Goal: Information Seeking & Learning: Learn about a topic

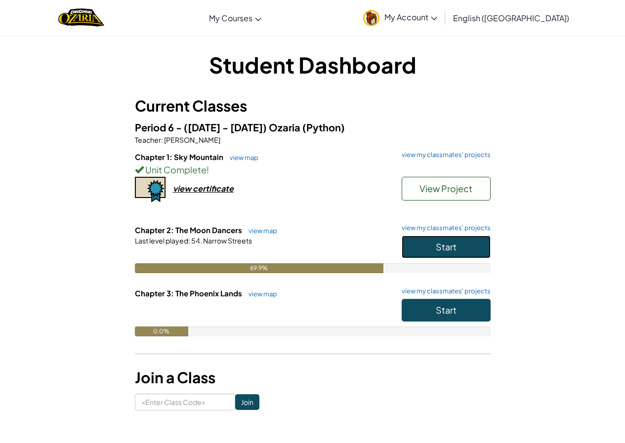
click at [448, 253] on button "Start" at bounding box center [446, 247] width 89 height 23
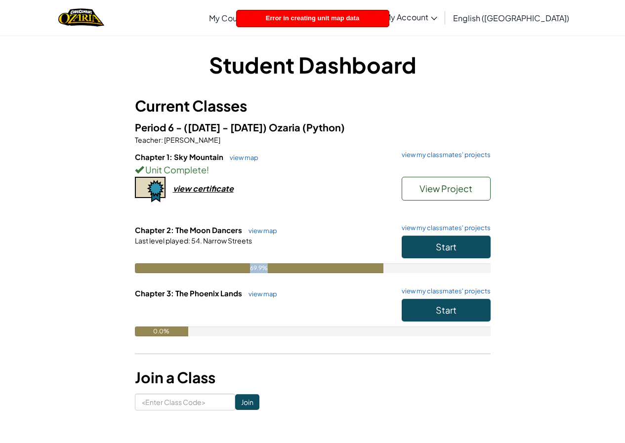
drag, startPoint x: 264, startPoint y: 270, endPoint x: 236, endPoint y: 270, distance: 27.7
click at [236, 270] on div "69.9%" at bounding box center [259, 268] width 249 height 10
click at [468, 250] on button "Start" at bounding box center [446, 247] width 89 height 23
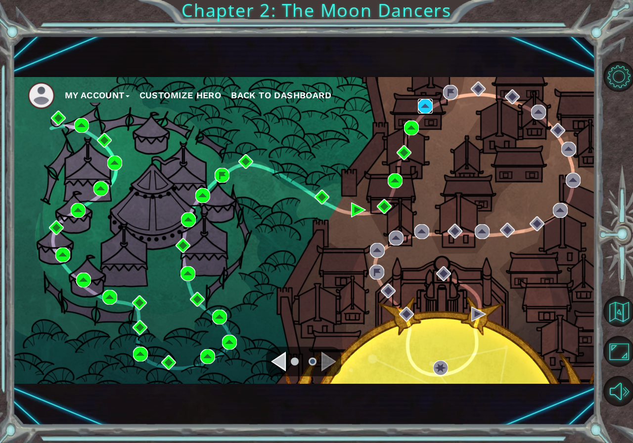
click at [425, 110] on img at bounding box center [425, 106] width 15 height 15
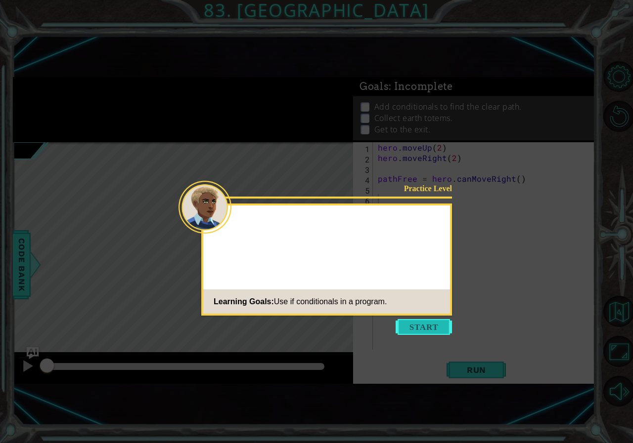
click at [434, 324] on button "Start" at bounding box center [423, 327] width 56 height 16
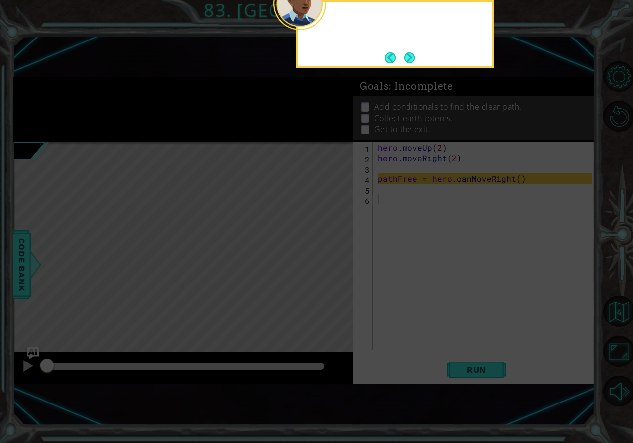
click at [432, 322] on icon at bounding box center [316, 124] width 633 height 639
click at [409, 62] on button "Next" at bounding box center [409, 57] width 11 height 11
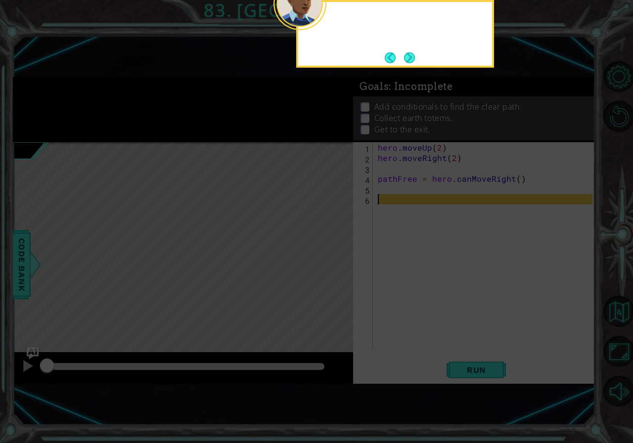
click at [409, 62] on button "Next" at bounding box center [409, 57] width 11 height 11
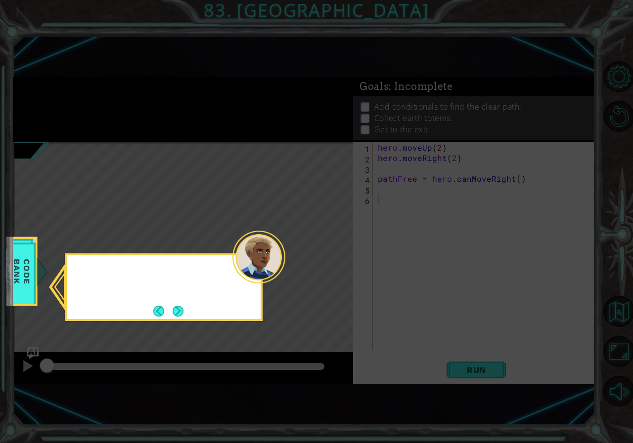
click at [409, 62] on icon at bounding box center [316, 221] width 633 height 443
click at [182, 317] on button "Next" at bounding box center [178, 311] width 11 height 11
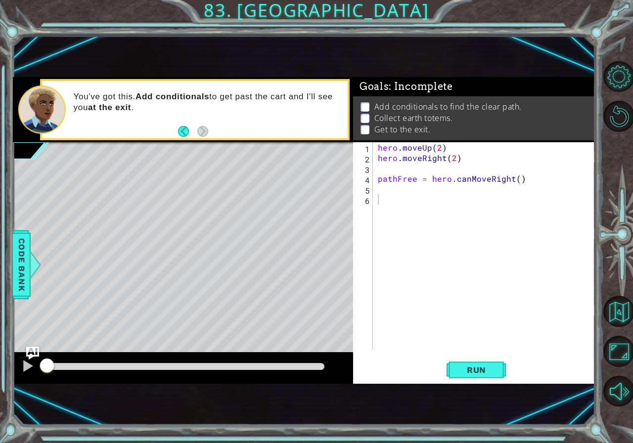
click at [34, 353] on img "Ask AI" at bounding box center [32, 353] width 13 height 13
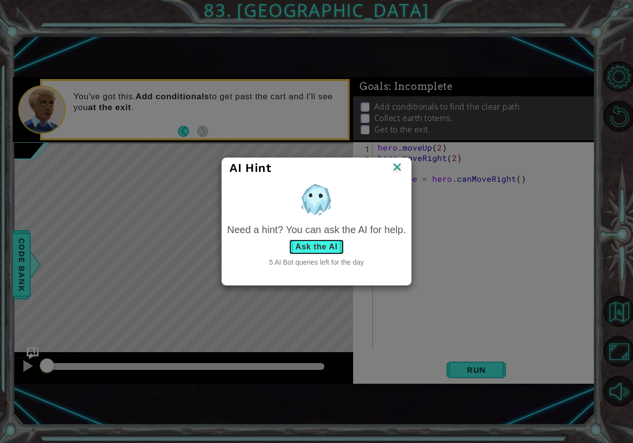
click at [305, 253] on button "Ask the AI" at bounding box center [316, 247] width 55 height 16
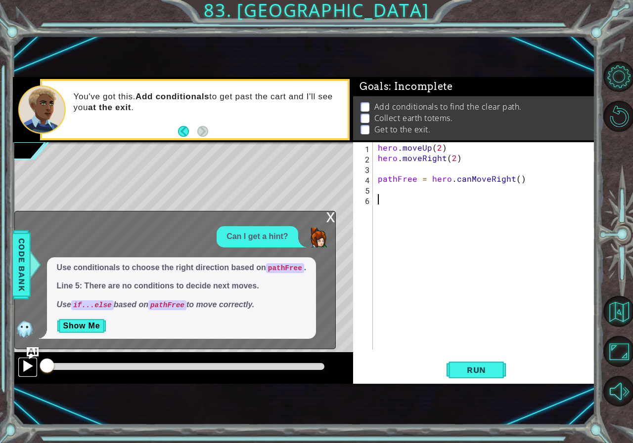
click at [24, 364] on div at bounding box center [27, 366] width 13 height 13
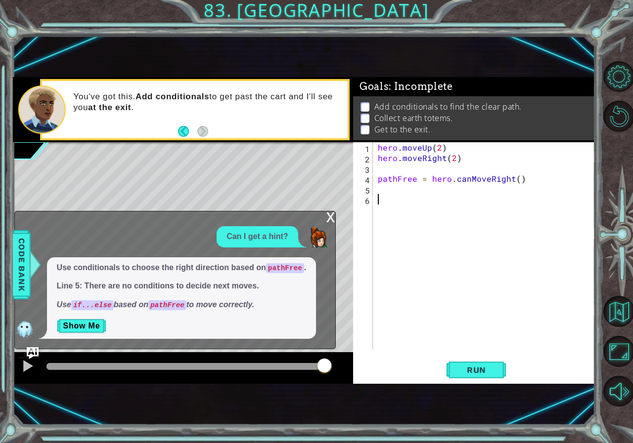
click at [330, 221] on div "x" at bounding box center [330, 217] width 9 height 10
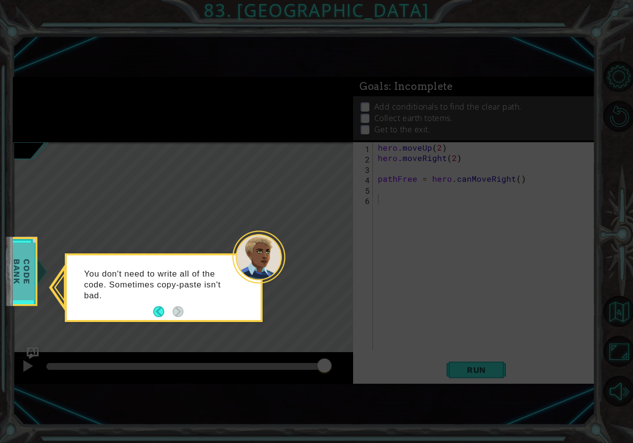
click at [32, 284] on span "Code Bank" at bounding box center [22, 271] width 26 height 57
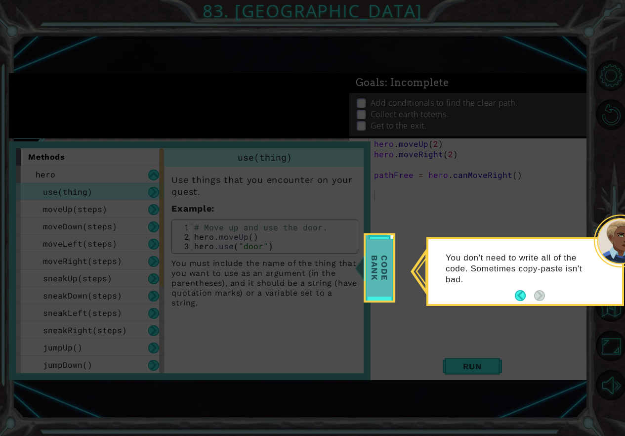
click at [383, 262] on span "Code Bank" at bounding box center [380, 267] width 26 height 57
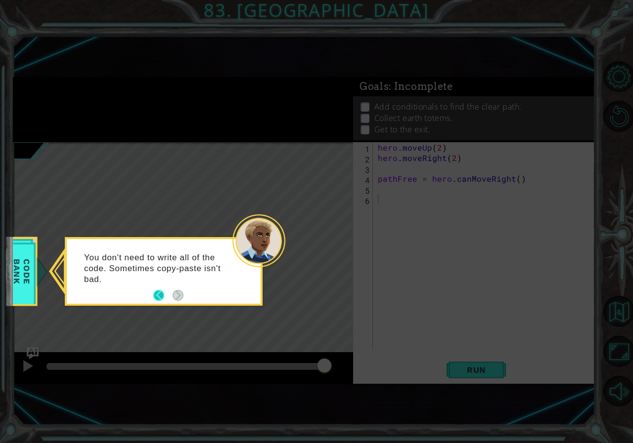
click at [154, 290] on button "Back" at bounding box center [162, 295] width 19 height 11
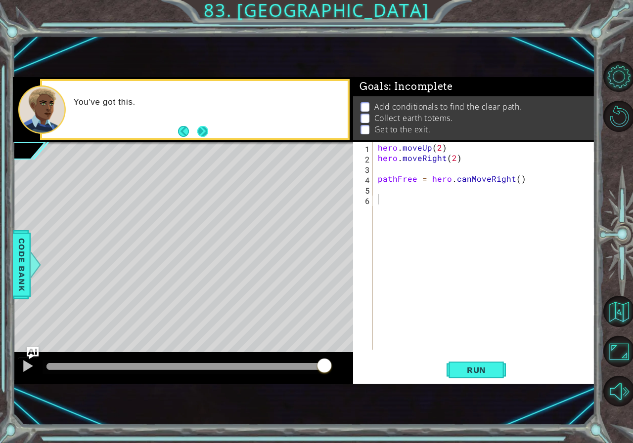
click at [205, 133] on button "Next" at bounding box center [202, 131] width 11 height 11
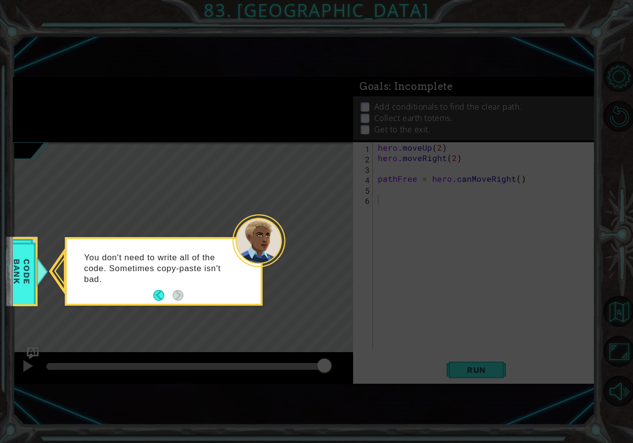
drag, startPoint x: 271, startPoint y: 180, endPoint x: 249, endPoint y: 198, distance: 27.8
click at [249, 198] on icon at bounding box center [316, 221] width 633 height 443
drag, startPoint x: 266, startPoint y: 180, endPoint x: 279, endPoint y: 172, distance: 15.2
click at [268, 180] on icon at bounding box center [316, 221] width 633 height 443
drag, startPoint x: 280, startPoint y: 167, endPoint x: 292, endPoint y: 139, distance: 29.7
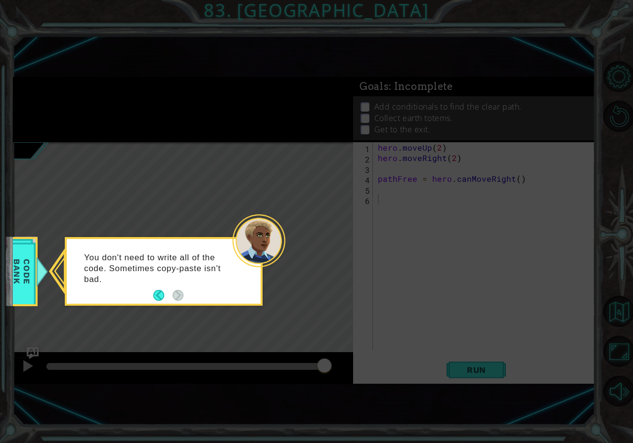
click at [291, 140] on icon at bounding box center [316, 221] width 633 height 443
click at [292, 139] on icon at bounding box center [316, 221] width 633 height 443
click at [166, 298] on button "Back" at bounding box center [162, 295] width 19 height 11
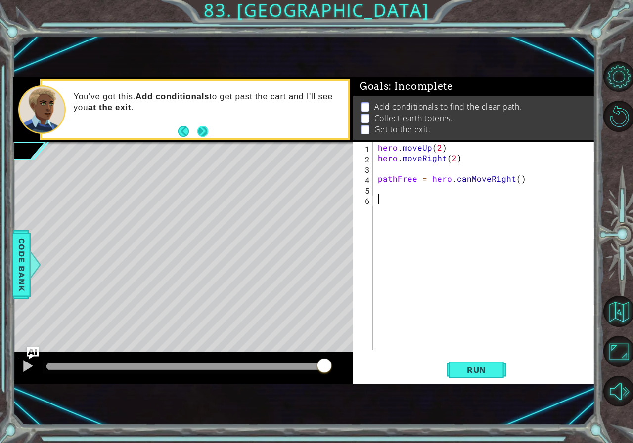
click at [200, 133] on button "Next" at bounding box center [202, 131] width 11 height 11
click at [0, 0] on icon at bounding box center [0, 0] width 0 height 0
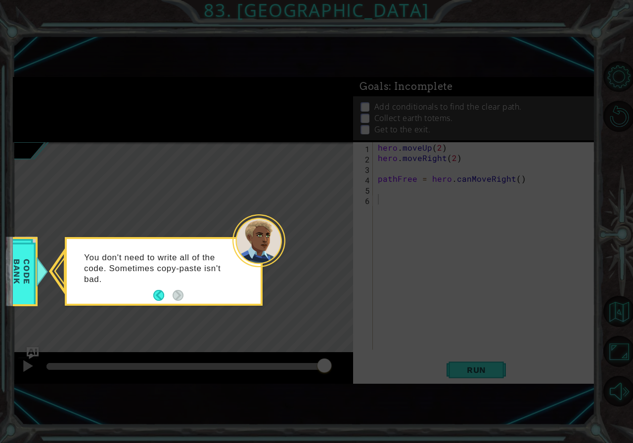
drag, startPoint x: 238, startPoint y: 268, endPoint x: 150, endPoint y: 253, distance: 89.3
click at [230, 267] on div "You don't need to write all of the code. Sometimes copy-paste isn't bad." at bounding box center [164, 273] width 194 height 61
click at [31, 270] on span "Code Bank" at bounding box center [22, 271] width 26 height 57
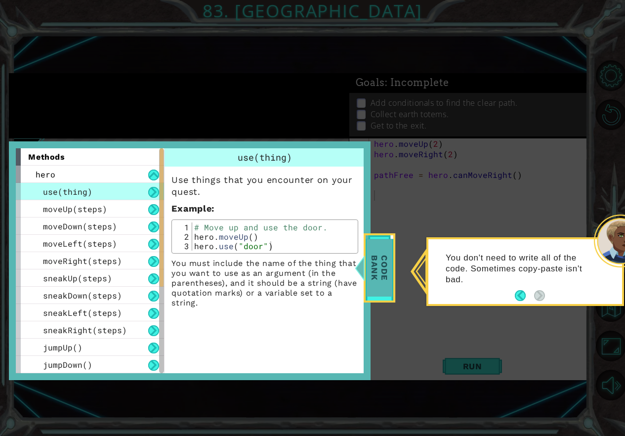
click at [389, 273] on span "Code Bank" at bounding box center [380, 267] width 26 height 57
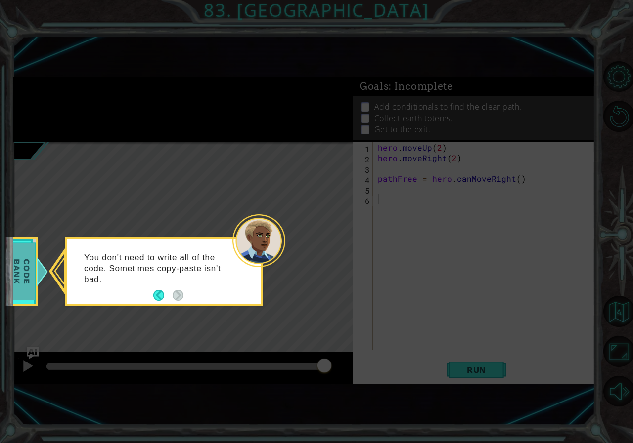
click at [25, 262] on span "Code Bank" at bounding box center [22, 271] width 26 height 57
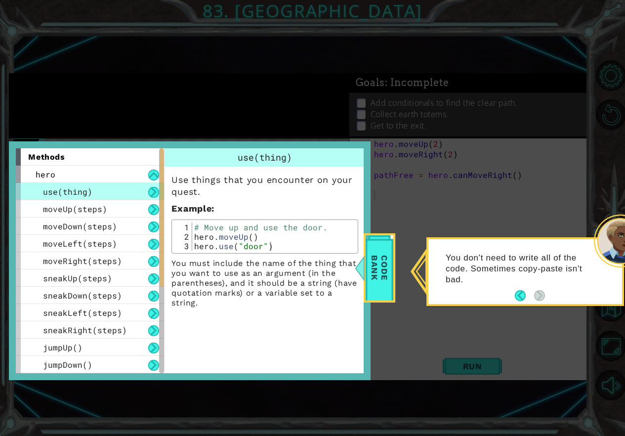
click at [411, 277] on icon at bounding box center [316, 221] width 633 height 443
drag, startPoint x: 383, startPoint y: 266, endPoint x: 378, endPoint y: 262, distance: 5.6
click at [380, 264] on span "Code Bank" at bounding box center [380, 267] width 26 height 57
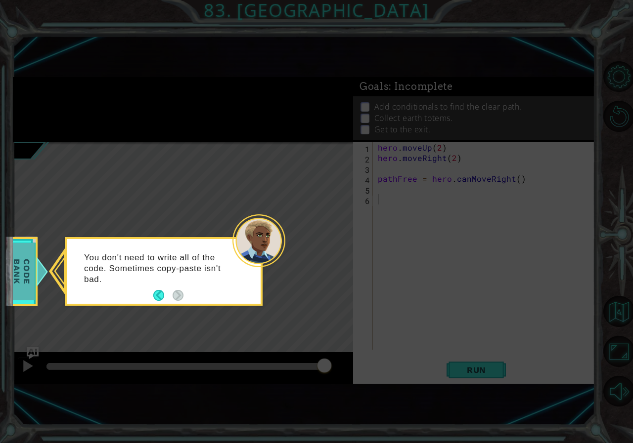
click at [35, 273] on div "Code Bank" at bounding box center [22, 271] width 32 height 69
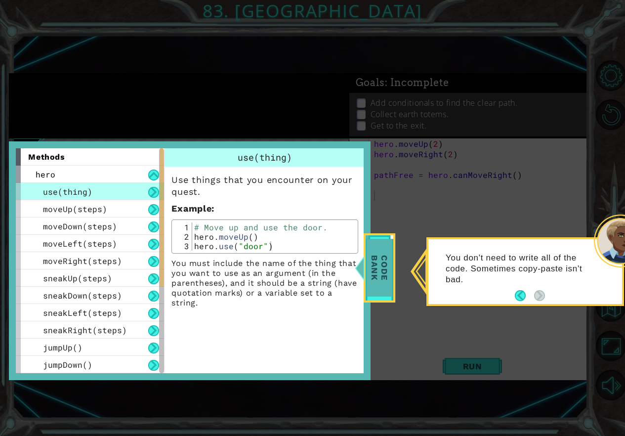
click at [381, 274] on span "Code Bank" at bounding box center [380, 267] width 26 height 57
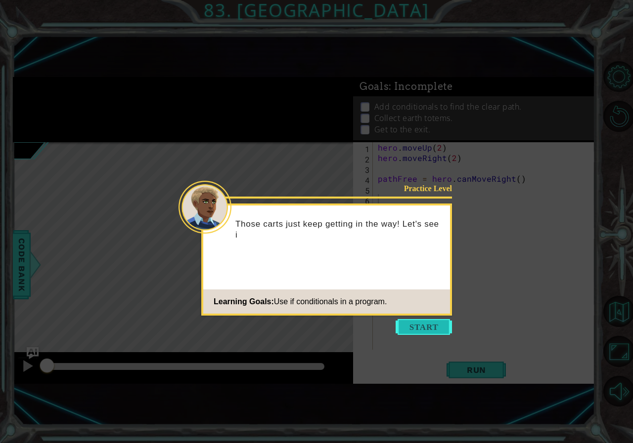
click at [427, 330] on button "Start" at bounding box center [423, 327] width 56 height 16
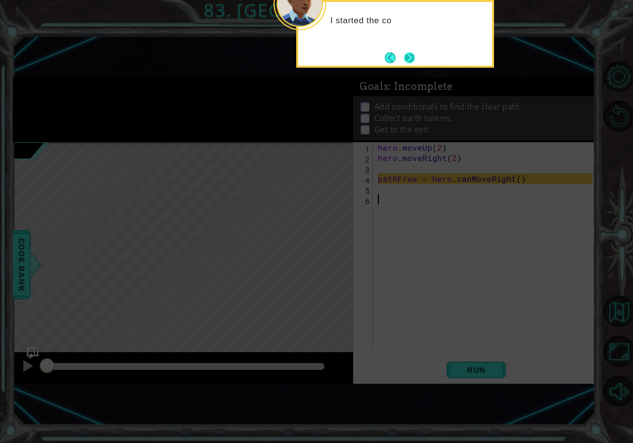
click at [409, 53] on button "Next" at bounding box center [409, 57] width 11 height 11
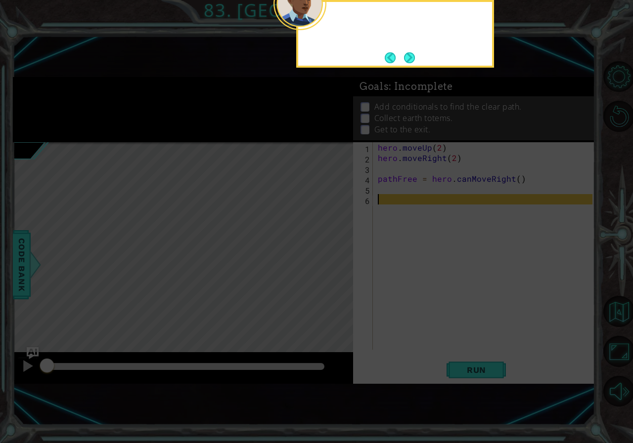
click at [409, 53] on button "Next" at bounding box center [409, 57] width 11 height 11
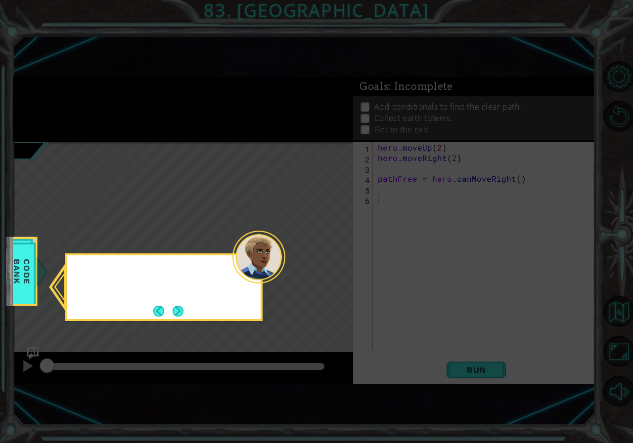
click at [409, 53] on icon at bounding box center [316, 221] width 633 height 443
click at [151, 305] on div "You can check the Code Ba" at bounding box center [164, 288] width 198 height 68
click at [178, 313] on button "Next" at bounding box center [178, 311] width 11 height 11
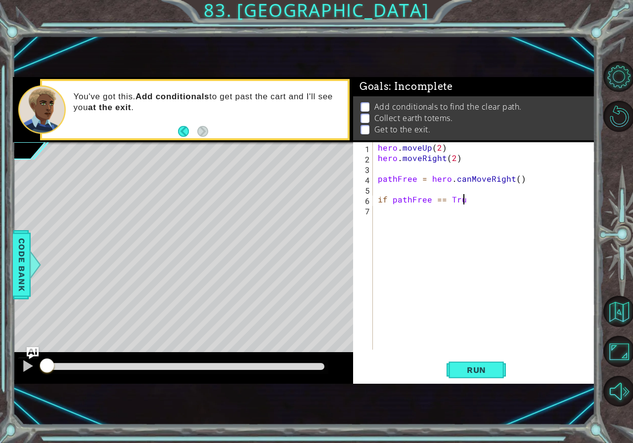
scroll to position [0, 5]
type textarea "if pathFree == True:"
type textarea "hero.moveRight(2)"
type textarea "hero.moveUp(3)"
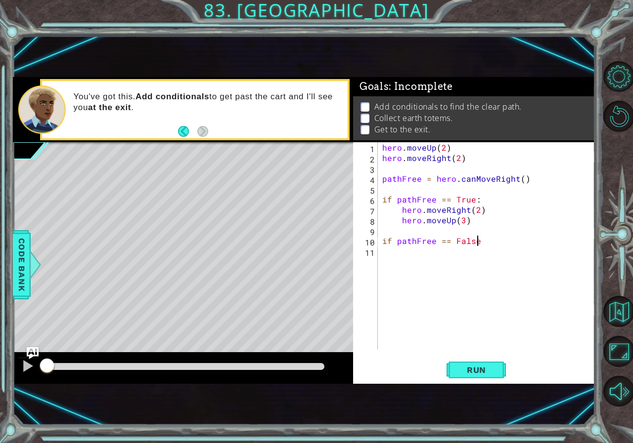
scroll to position [0, 5]
type textarea "if pathFree == False:"
type textarea "hero.moveUp(2)"
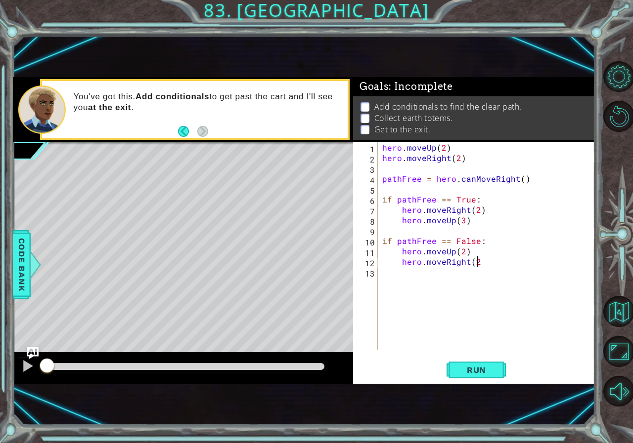
type textarea "hero.moveRight(2)"
type textarea "hero.moveUp()"
type textarea "hero.moveRight()"
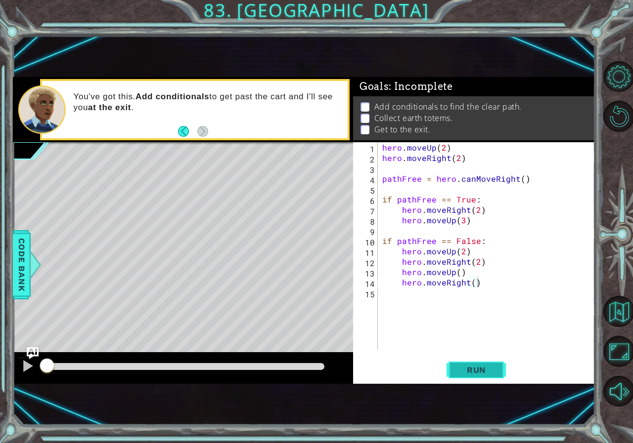
click at [480, 381] on button "Run" at bounding box center [475, 370] width 59 height 24
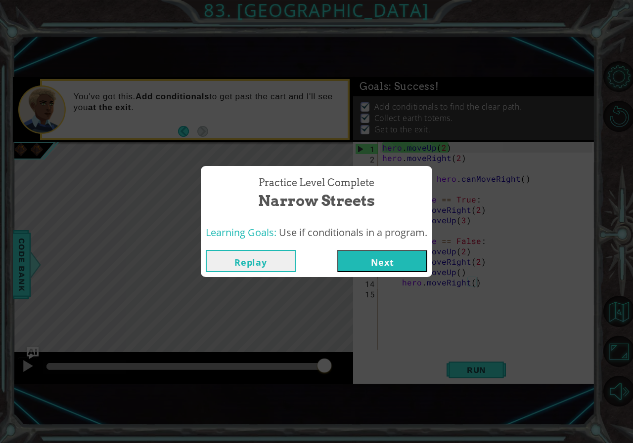
drag, startPoint x: 87, startPoint y: 361, endPoint x: 363, endPoint y: 313, distance: 280.0
click at [363, 313] on body "1 ההההההההההההההההההההההההההההההההההההההההההההההההההההההההההההההההההההההההההההה…" at bounding box center [316, 221] width 633 height 443
click at [273, 255] on button "Replay" at bounding box center [251, 261] width 90 height 22
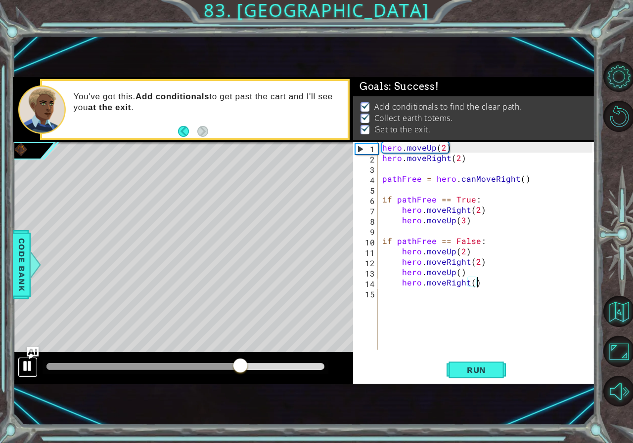
click at [28, 365] on div at bounding box center [27, 366] width 13 height 13
drag, startPoint x: 237, startPoint y: 370, endPoint x: 0, endPoint y: 382, distance: 237.1
click at [0, 383] on div "1 ההההההההההההההההההההההההההההההההההההההההההההההההההההההההההההההההההההההההההההה…" at bounding box center [316, 221] width 633 height 443
click at [23, 369] on div at bounding box center [27, 366] width 13 height 13
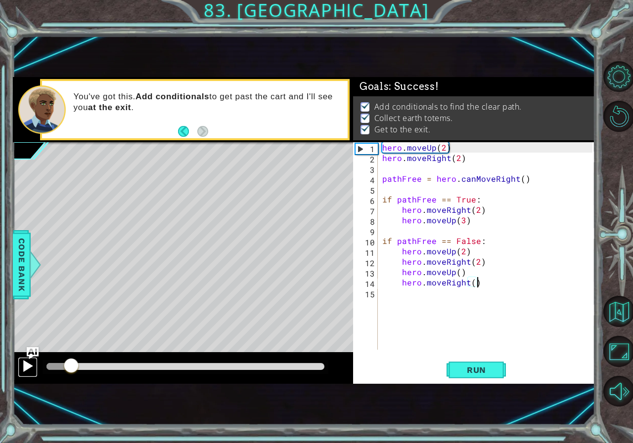
click at [23, 369] on div at bounding box center [27, 366] width 13 height 13
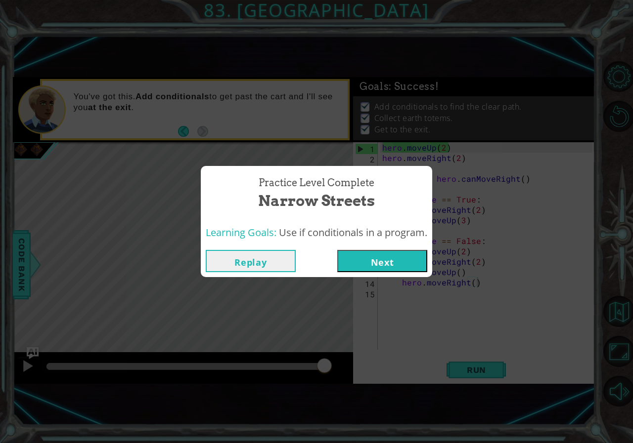
click at [393, 252] on button "Next" at bounding box center [382, 261] width 90 height 22
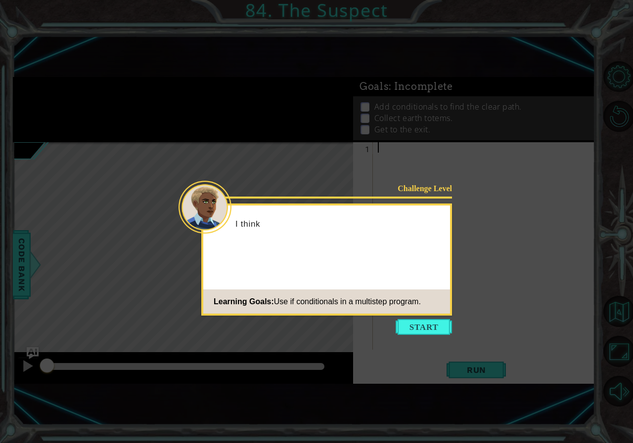
click at [393, 279] on div "Challenge Level I think Learning Goals: Use if conditionals in a multistep prog…" at bounding box center [326, 260] width 251 height 112
click at [410, 323] on button "Start" at bounding box center [423, 327] width 56 height 16
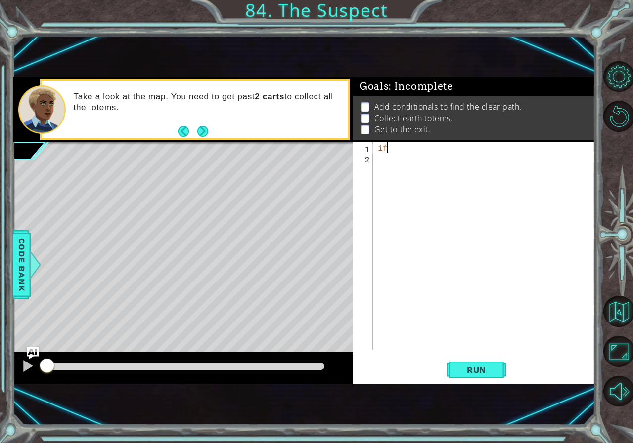
type textarea "i"
click at [27, 359] on img "Ask AI" at bounding box center [32, 353] width 13 height 13
click at [0, 0] on div "AI Hint Need a hint? You can ask the AI for help. Ask the AI" at bounding box center [0, 0] width 0 height 0
click at [12, 248] on div "1 ההההההההההההההההההההההההההההההההההההההההההההההההההההההההההההההההההההההההההההה…" at bounding box center [316, 221] width 633 height 443
click at [19, 262] on span "Code Bank" at bounding box center [22, 264] width 16 height 60
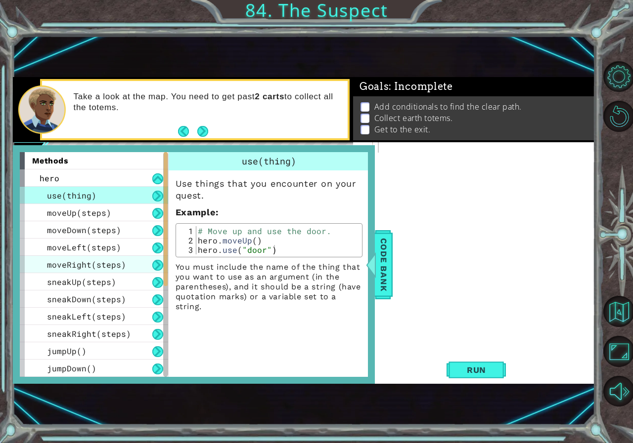
scroll to position [190, 0]
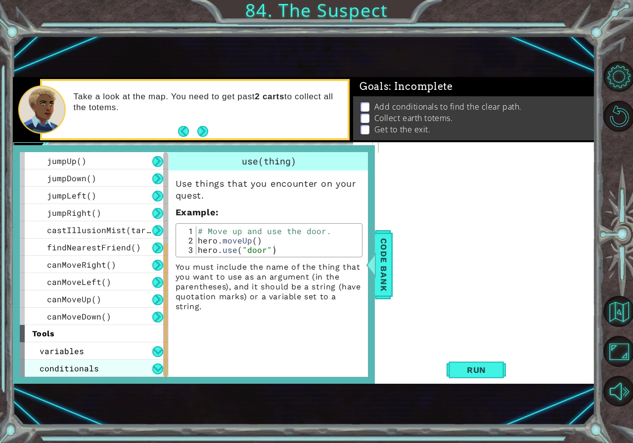
click at [109, 370] on div "conditionals" at bounding box center [94, 368] width 148 height 17
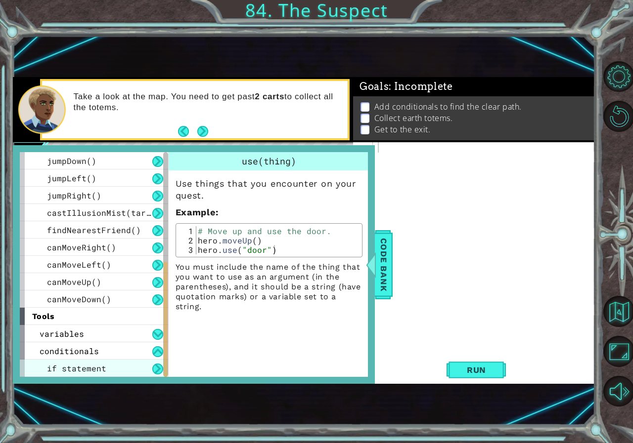
click at [109, 367] on div "if statement" at bounding box center [94, 368] width 148 height 17
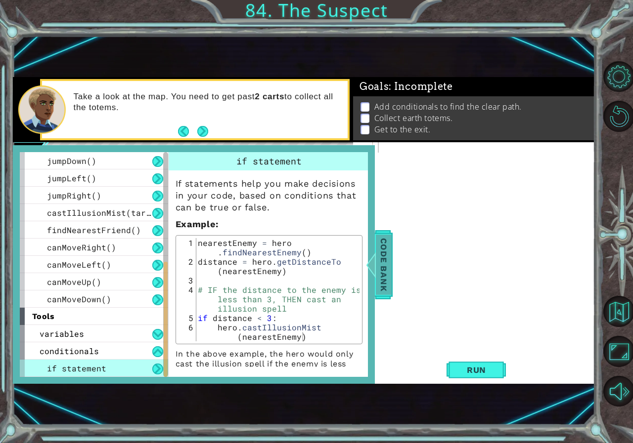
click at [386, 263] on span "Code Bank" at bounding box center [384, 264] width 16 height 60
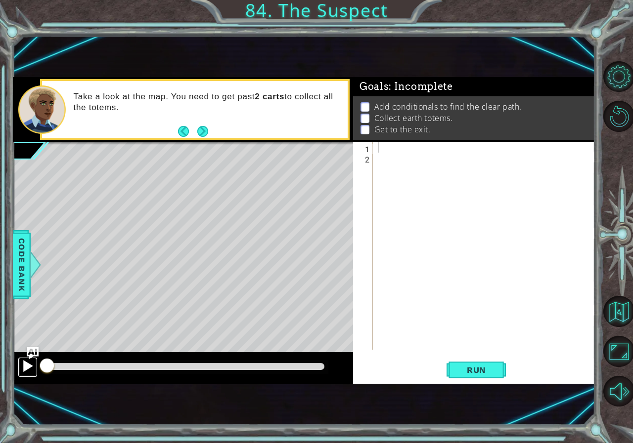
click at [18, 368] on button at bounding box center [28, 367] width 20 height 20
click at [20, 367] on button at bounding box center [28, 367] width 20 height 20
click at [21, 366] on div at bounding box center [27, 366] width 13 height 13
drag, startPoint x: 49, startPoint y: 374, endPoint x: 20, endPoint y: 374, distance: 29.2
click at [20, 374] on div at bounding box center [183, 368] width 340 height 32
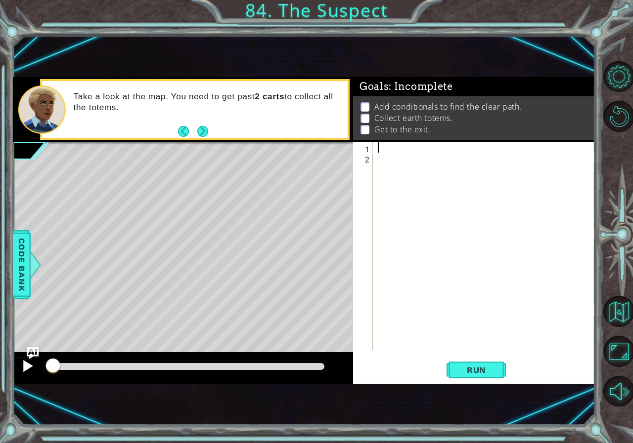
drag, startPoint x: 42, startPoint y: 367, endPoint x: 25, endPoint y: 369, distance: 17.4
click at [627, 82] on button "Level Options" at bounding box center [618, 76] width 31 height 31
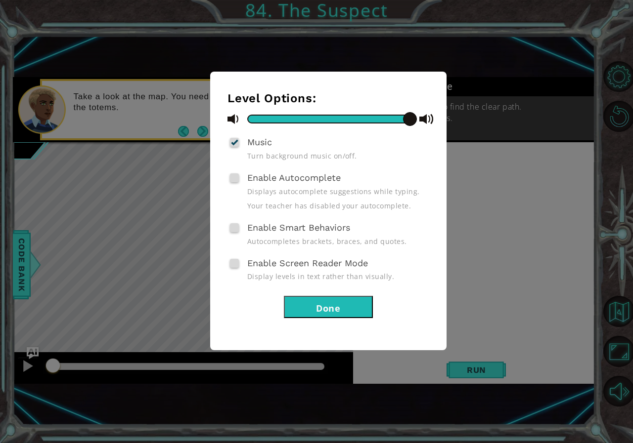
drag, startPoint x: 350, startPoint y: 307, endPoint x: 353, endPoint y: 300, distance: 8.0
click at [353, 300] on button "Done" at bounding box center [328, 307] width 89 height 22
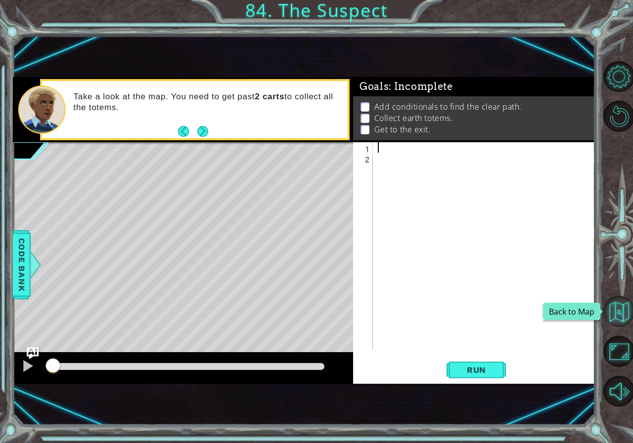
click at [616, 303] on button "Back to Map" at bounding box center [618, 311] width 31 height 31
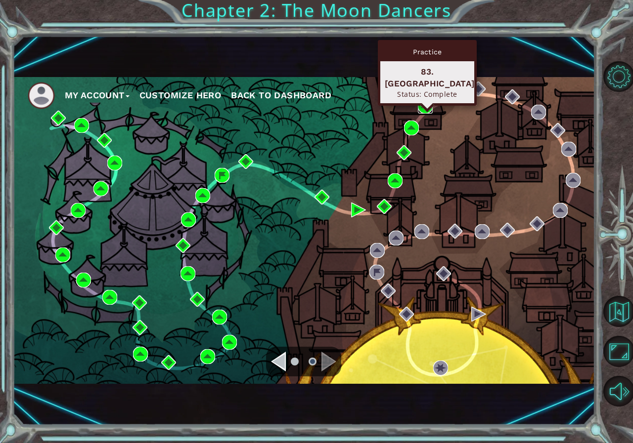
click at [423, 102] on img at bounding box center [425, 106] width 15 height 15
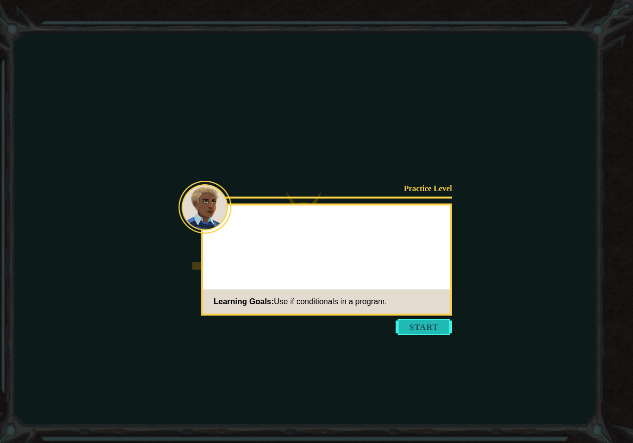
click at [413, 333] on button "Start" at bounding box center [423, 327] width 56 height 16
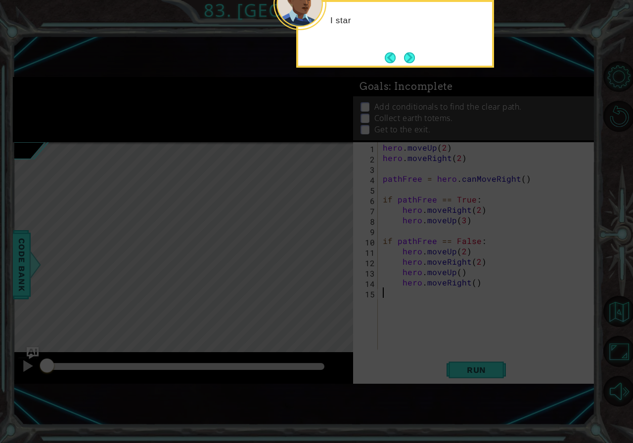
click at [475, 331] on icon at bounding box center [316, 124] width 633 height 639
click at [412, 61] on button "Next" at bounding box center [409, 57] width 11 height 11
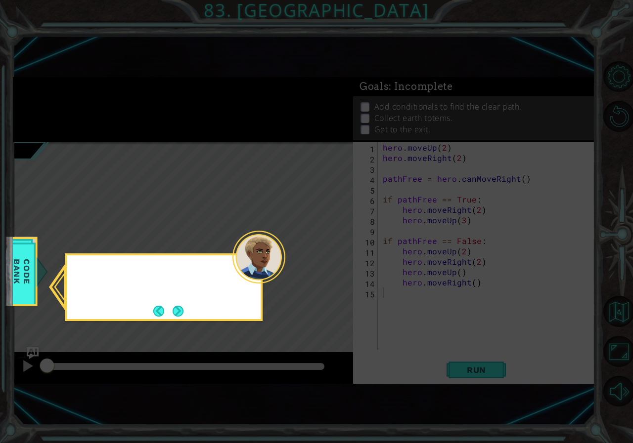
click at [409, 58] on icon at bounding box center [316, 221] width 633 height 443
click at [181, 309] on button "Next" at bounding box center [178, 311] width 11 height 11
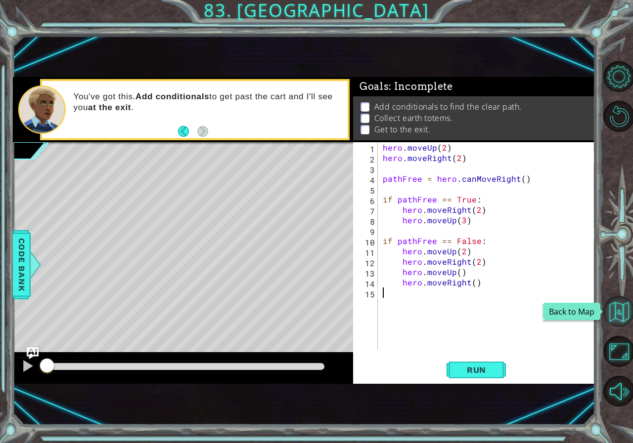
click at [621, 309] on button "Back to Map" at bounding box center [618, 311] width 31 height 31
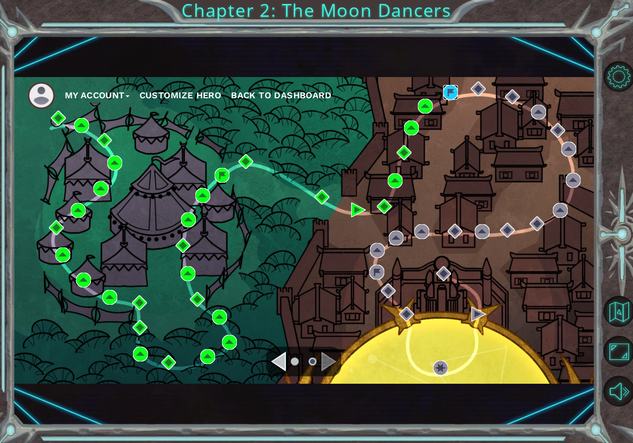
click at [450, 99] on img at bounding box center [450, 92] width 15 height 15
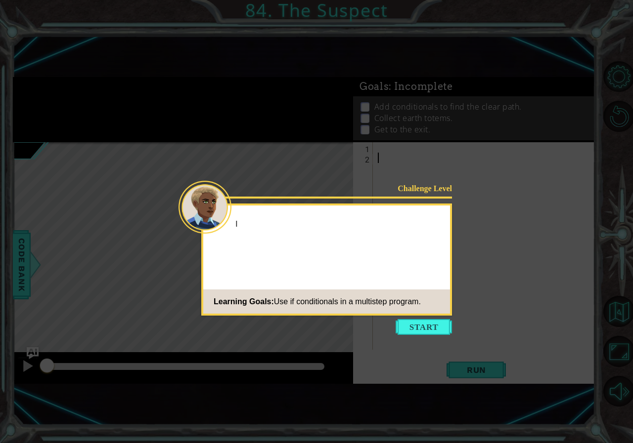
click at [415, 335] on button "Start" at bounding box center [423, 327] width 56 height 16
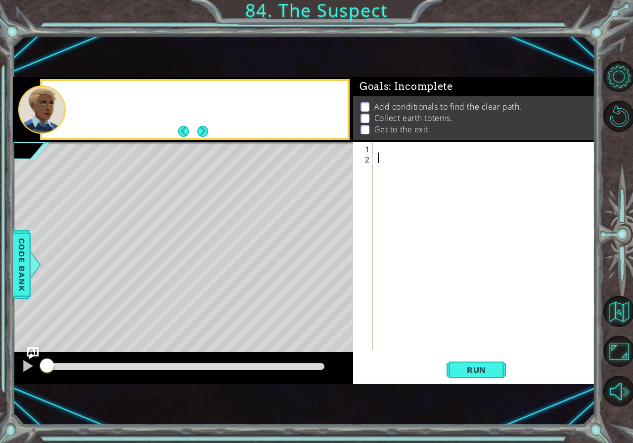
click at [415, 332] on div at bounding box center [486, 256] width 221 height 228
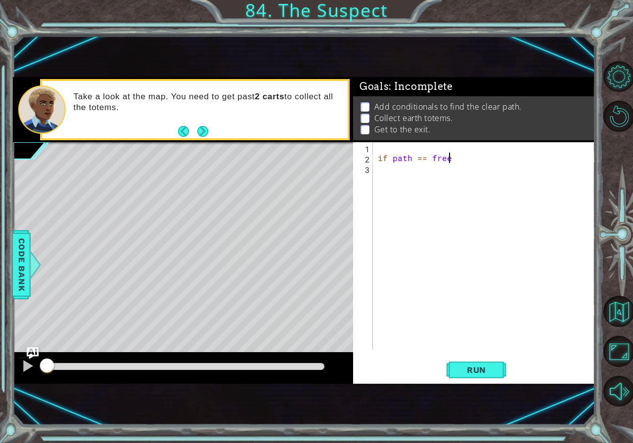
scroll to position [0, 4]
type textarea "if path == free"
click at [616, 313] on button "Back to Map" at bounding box center [618, 311] width 31 height 31
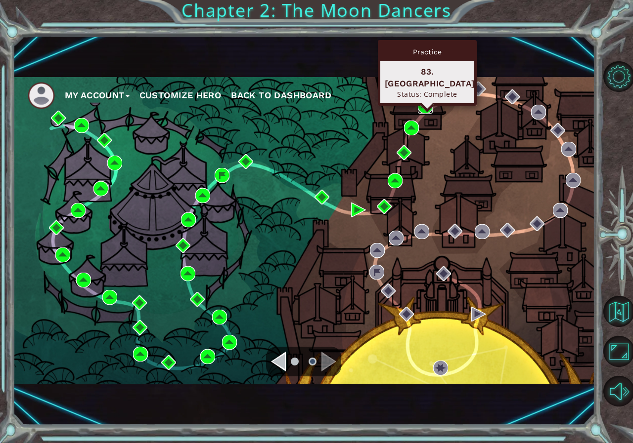
click at [423, 108] on img at bounding box center [425, 106] width 15 height 15
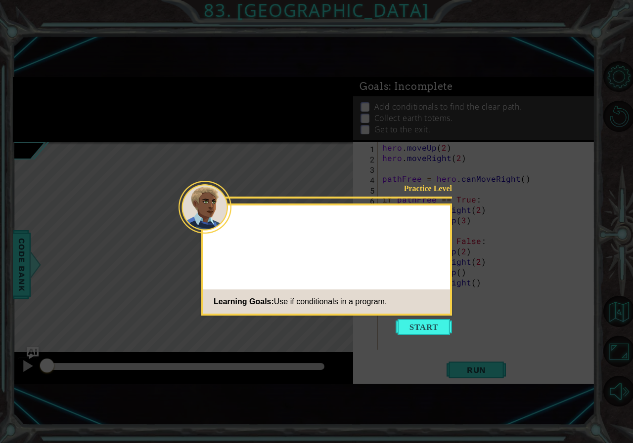
click at [428, 320] on button "Start" at bounding box center [423, 327] width 56 height 16
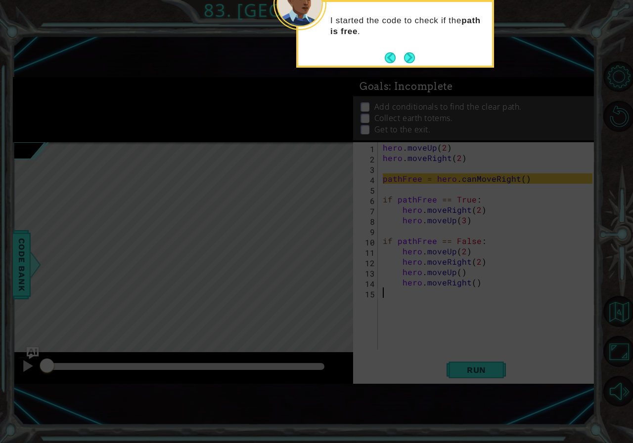
click at [506, 159] on icon at bounding box center [316, 124] width 633 height 639
click at [404, 55] on button "Next" at bounding box center [409, 57] width 11 height 11
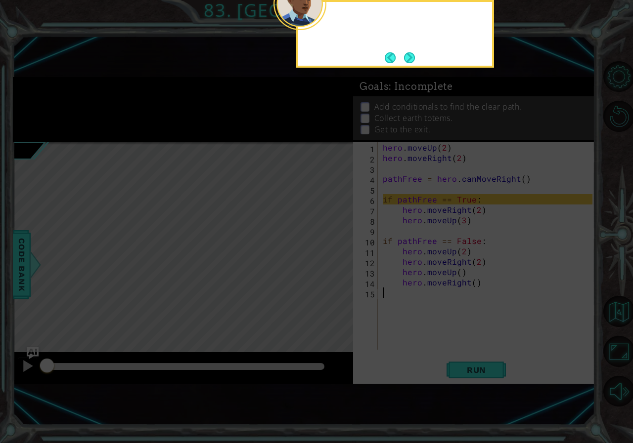
click at [402, 55] on button "Back" at bounding box center [394, 57] width 19 height 11
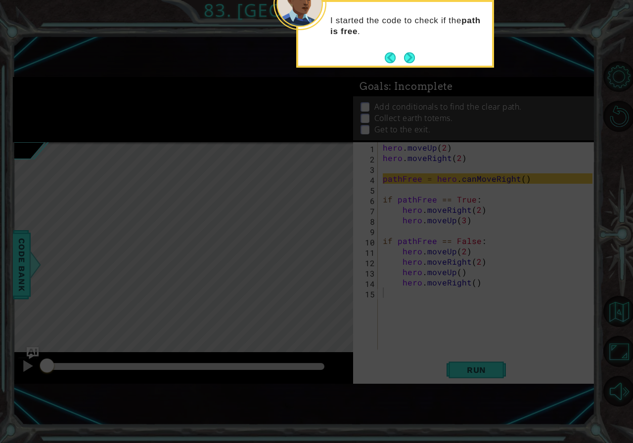
click at [402, 55] on footer at bounding box center [400, 57] width 30 height 15
click at [404, 55] on button "Next" at bounding box center [409, 57] width 11 height 11
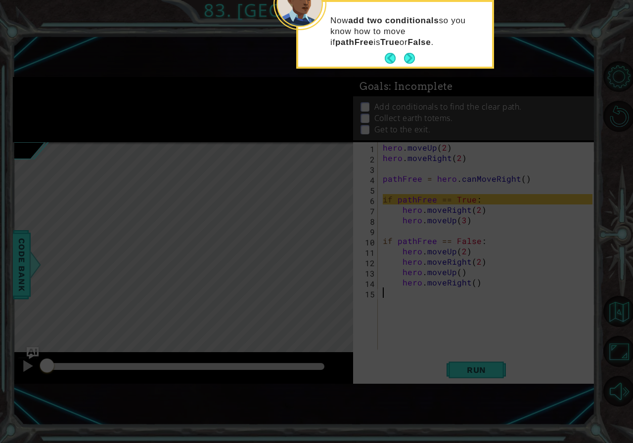
click at [402, 55] on button "Back" at bounding box center [394, 58] width 19 height 11
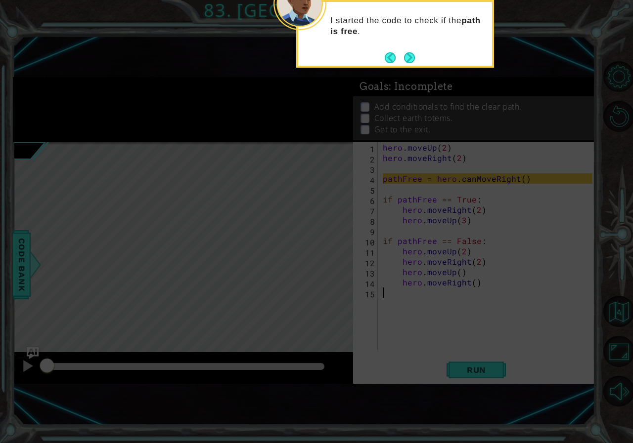
click at [414, 68] on icon at bounding box center [316, 124] width 633 height 639
click at [411, 63] on button "Next" at bounding box center [409, 57] width 11 height 11
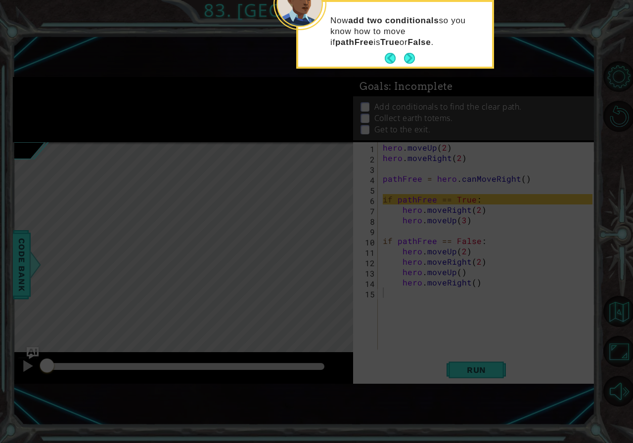
click at [411, 64] on button "Next" at bounding box center [409, 58] width 11 height 11
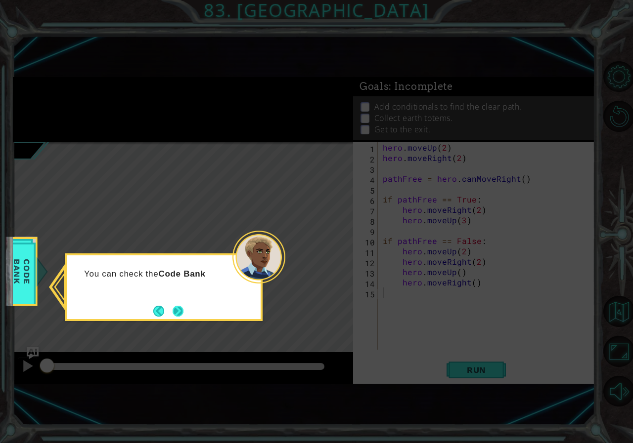
click at [176, 311] on button "Next" at bounding box center [178, 311] width 11 height 11
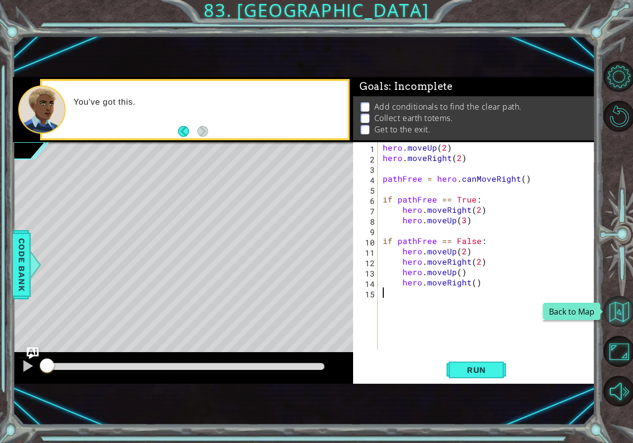
click at [622, 315] on button "Back to Map" at bounding box center [618, 311] width 31 height 31
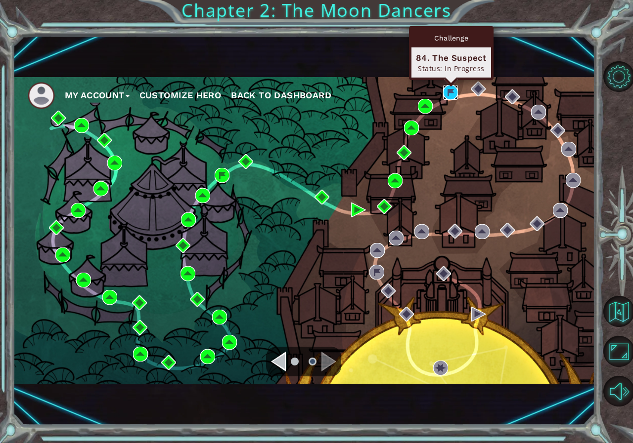
click at [453, 89] on img at bounding box center [450, 92] width 15 height 15
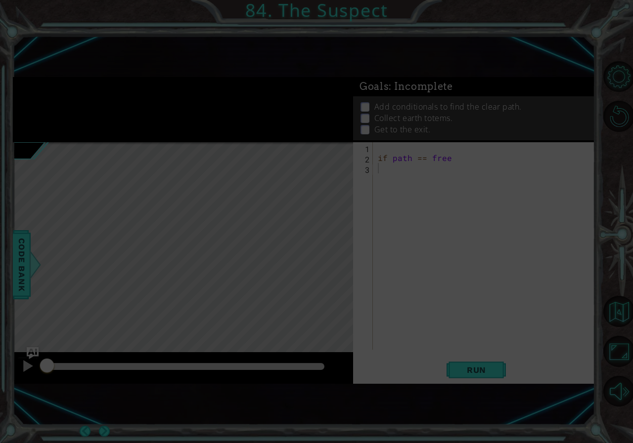
click at [418, 152] on div "if path == free" at bounding box center [486, 256] width 221 height 228
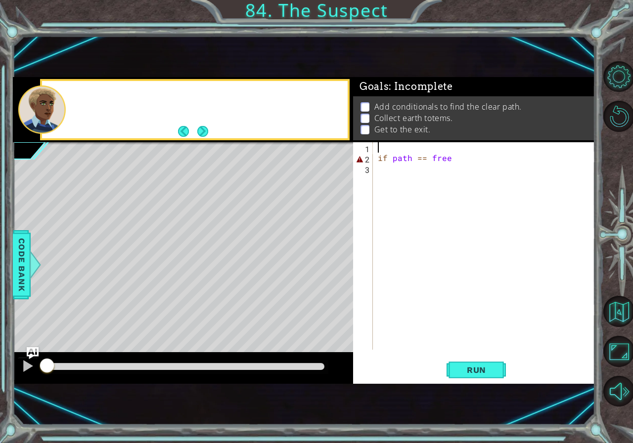
click at [413, 158] on div "if path == free" at bounding box center [486, 256] width 221 height 228
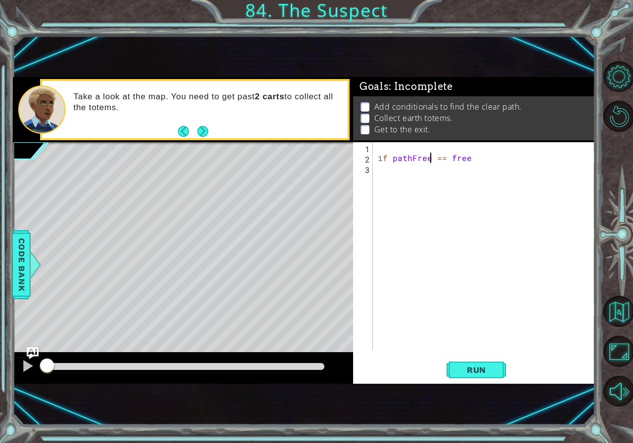
click at [479, 162] on div "if pathFree == free" at bounding box center [486, 256] width 221 height 228
type textarea "if pathFree == False"
type textarea "i"
